Goal: Information Seeking & Learning: Learn about a topic

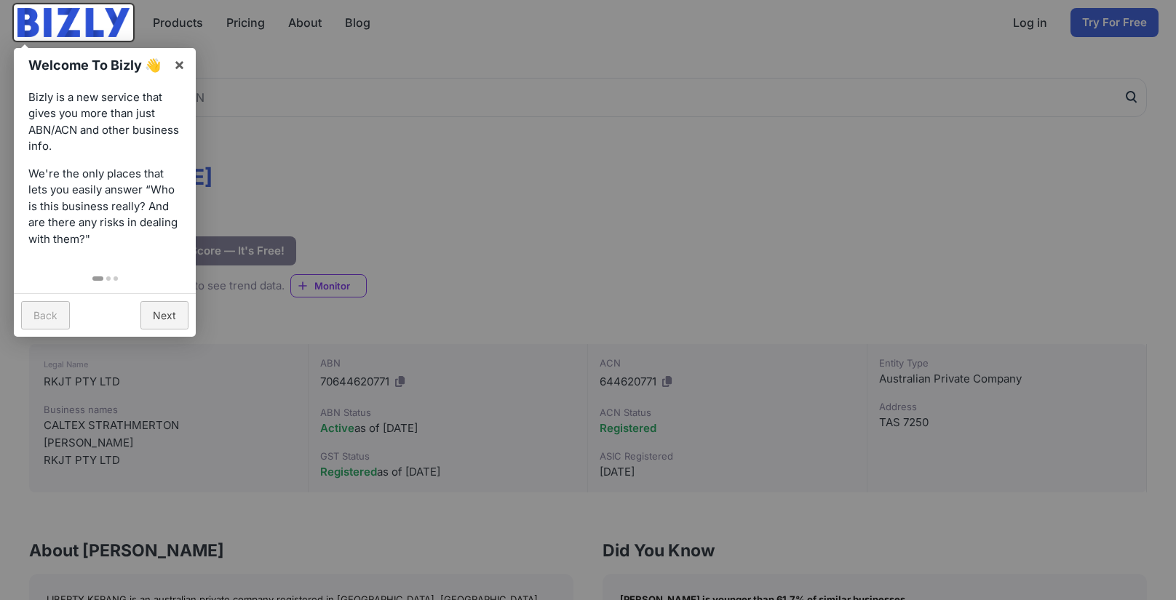
scroll to position [73, 0]
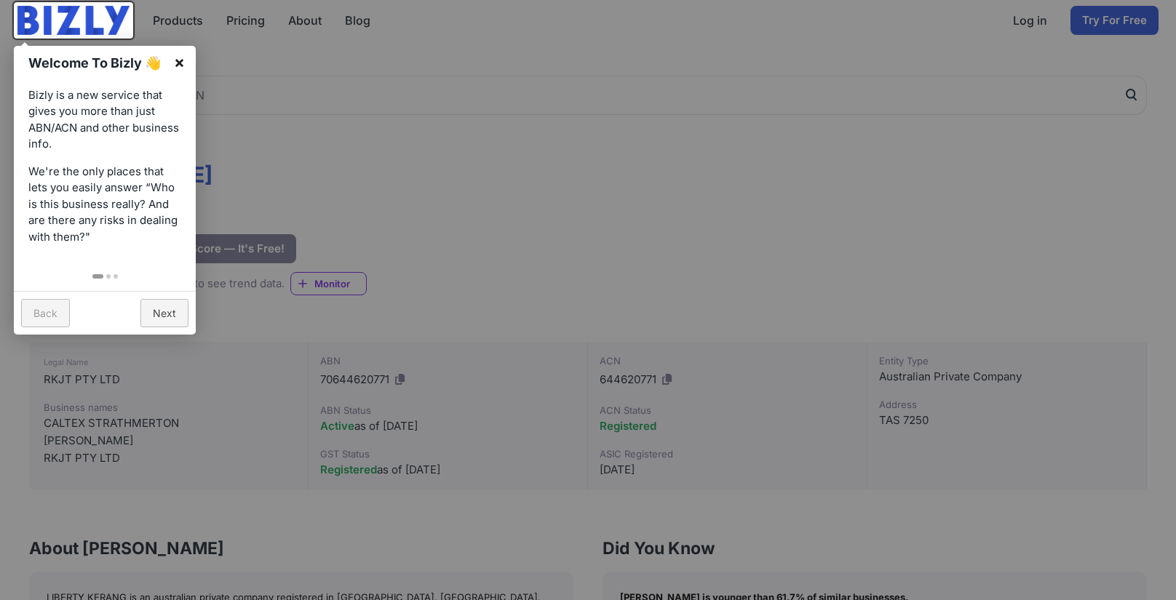
click at [189, 62] on link "×" at bounding box center [179, 62] width 33 height 33
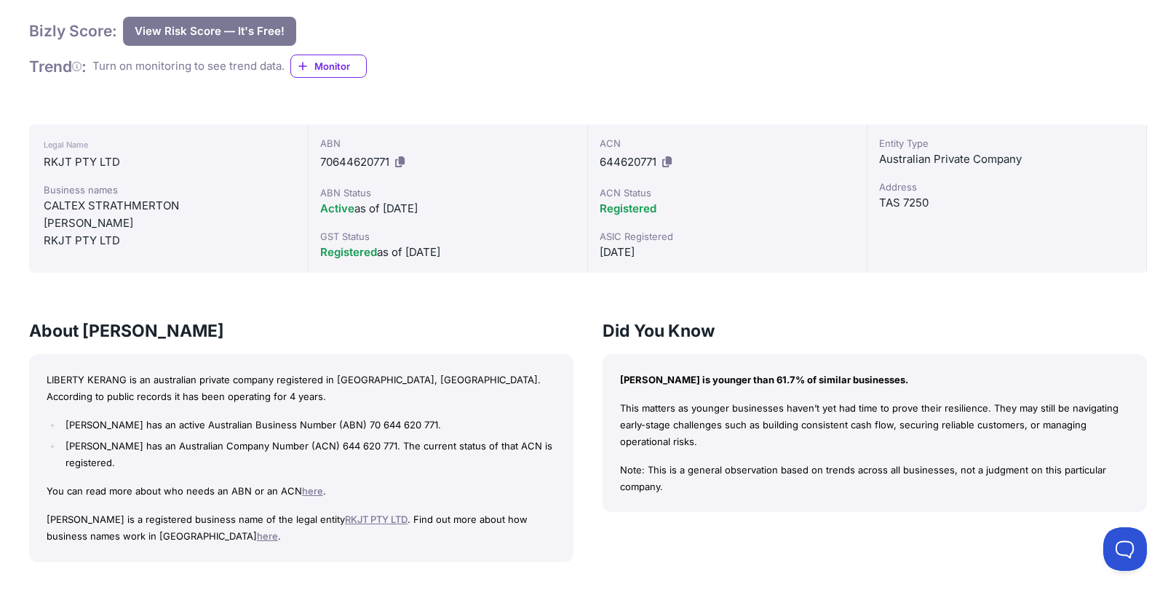
scroll to position [291, 0]
drag, startPoint x: 49, startPoint y: 207, endPoint x: 186, endPoint y: 209, distance: 137.5
click at [186, 209] on div "CALTEX STRATHMERTON" at bounding box center [169, 204] width 250 height 17
click at [164, 201] on div "CALTEX STRATHMERTON" at bounding box center [169, 204] width 250 height 17
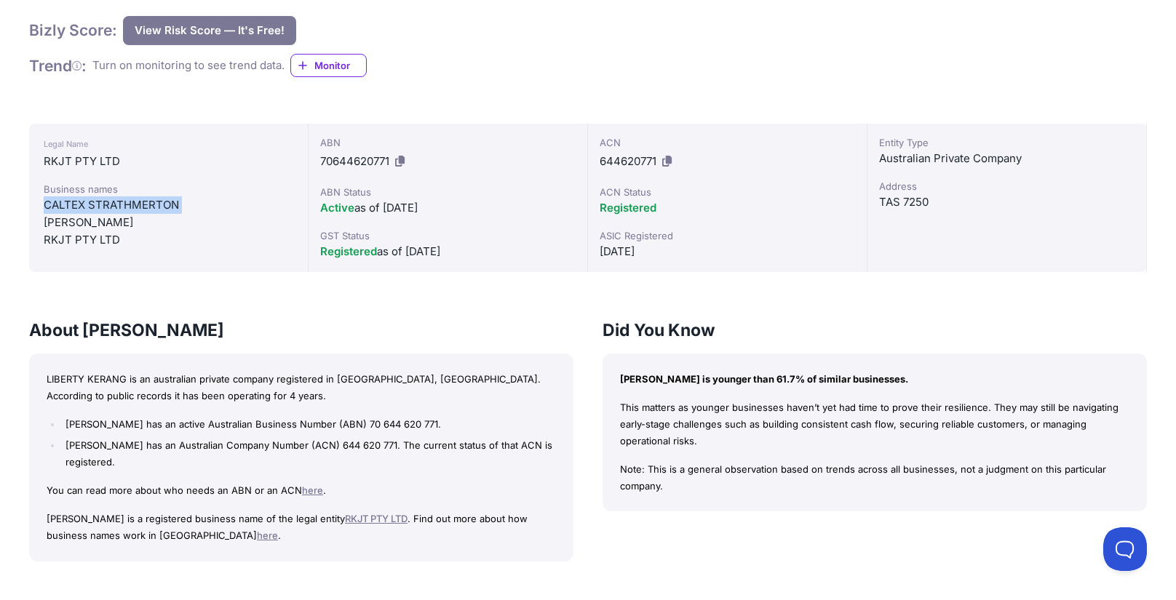
click at [164, 201] on div "CALTEX STRATHMERTON" at bounding box center [169, 204] width 250 height 17
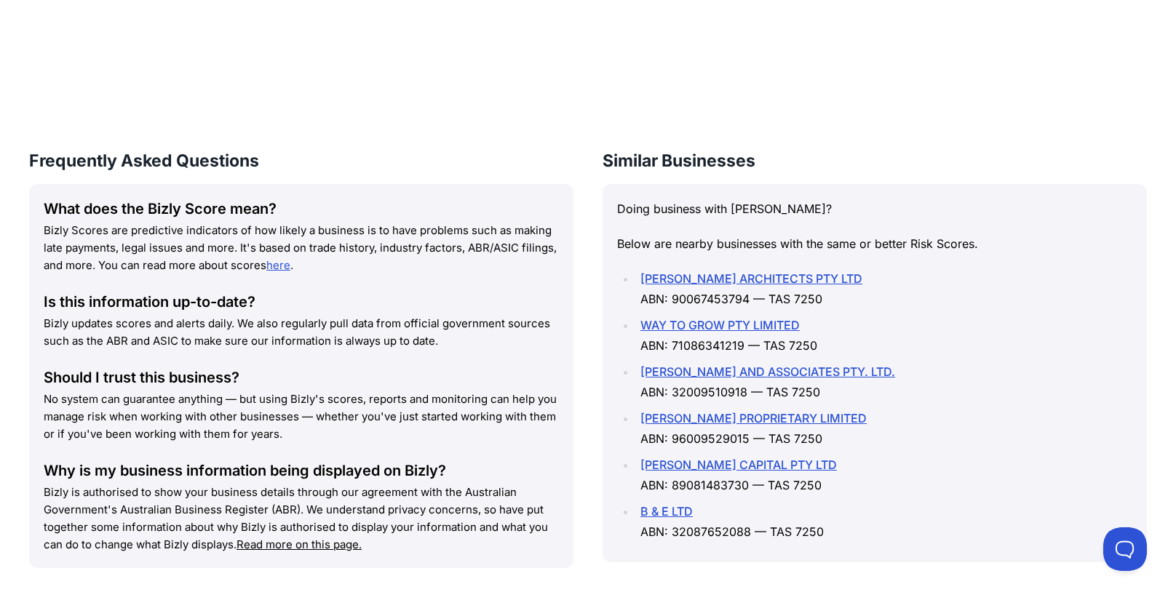
scroll to position [1164, 0]
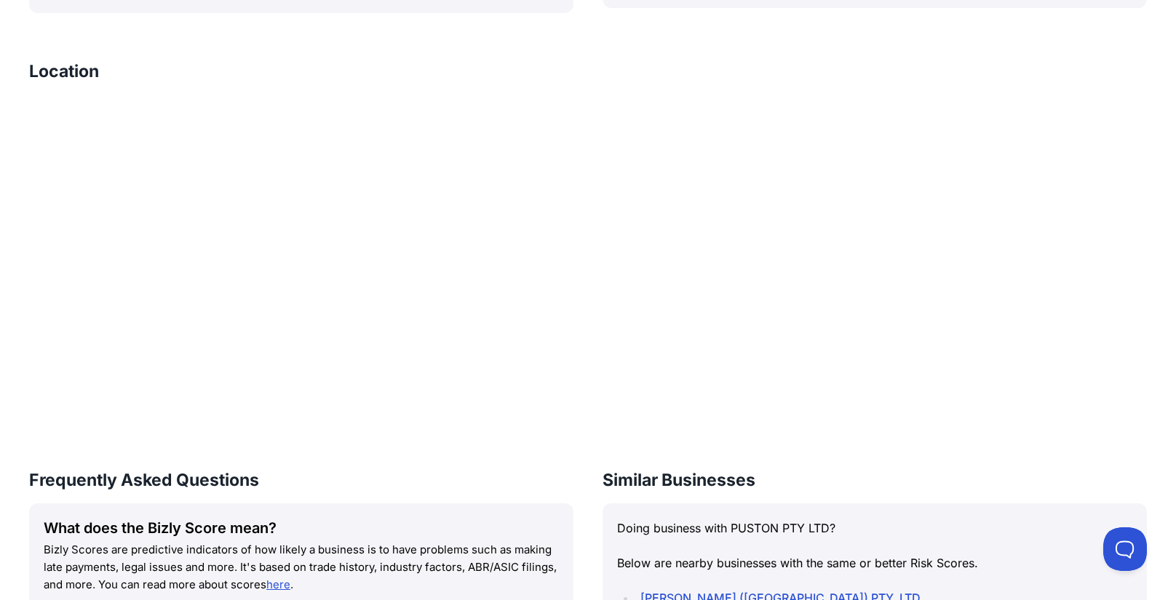
scroll to position [590, 0]
